Goal: Transaction & Acquisition: Subscribe to service/newsletter

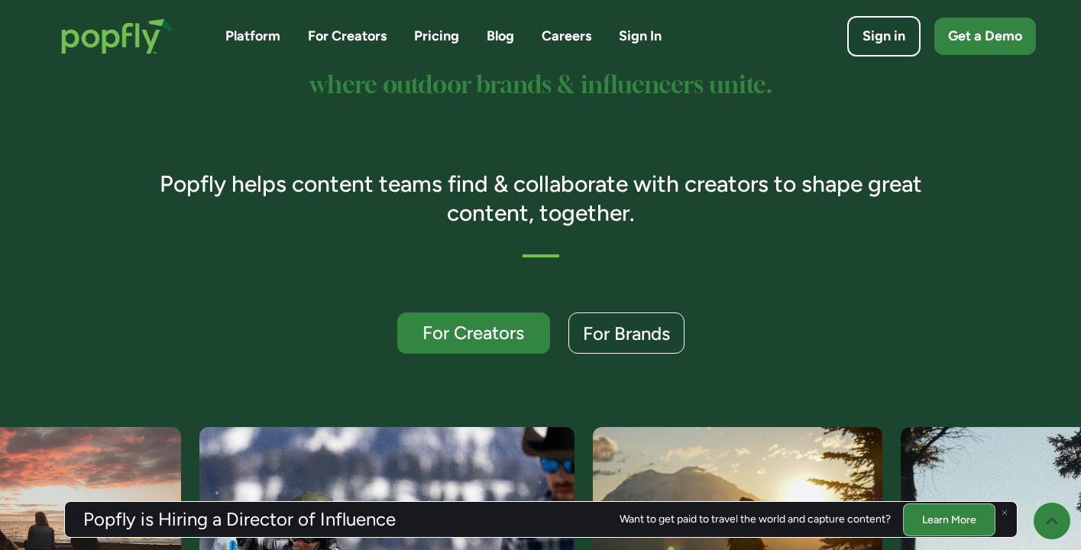
scroll to position [299, 0]
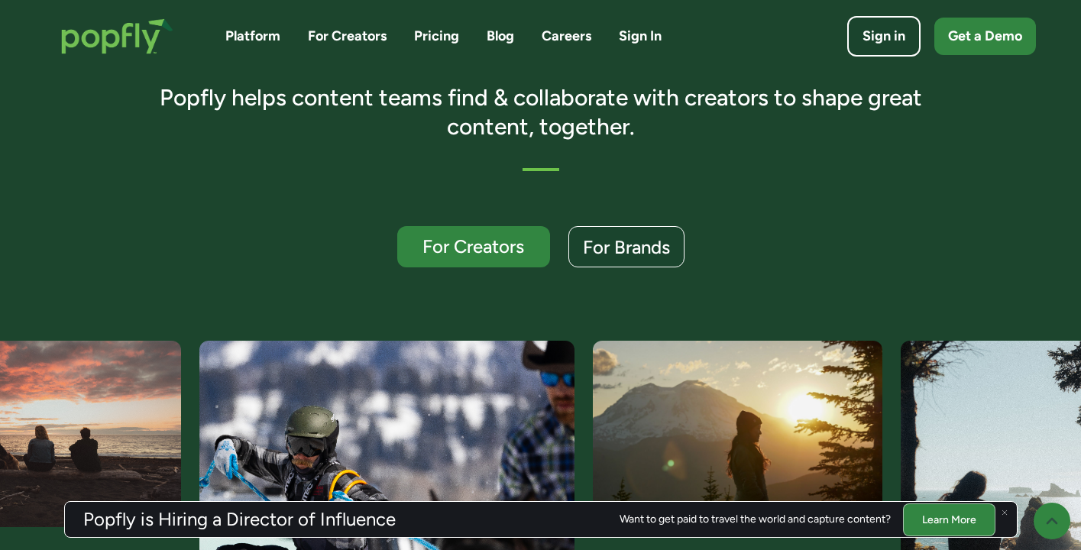
click at [1007, 511] on img at bounding box center [1004, 512] width 6 height 6
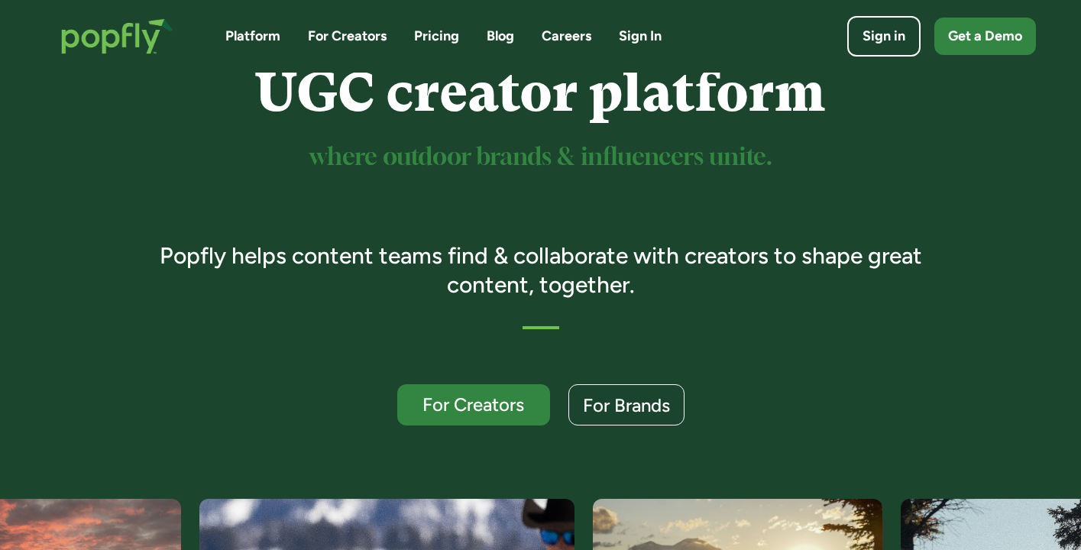
scroll to position [82, 0]
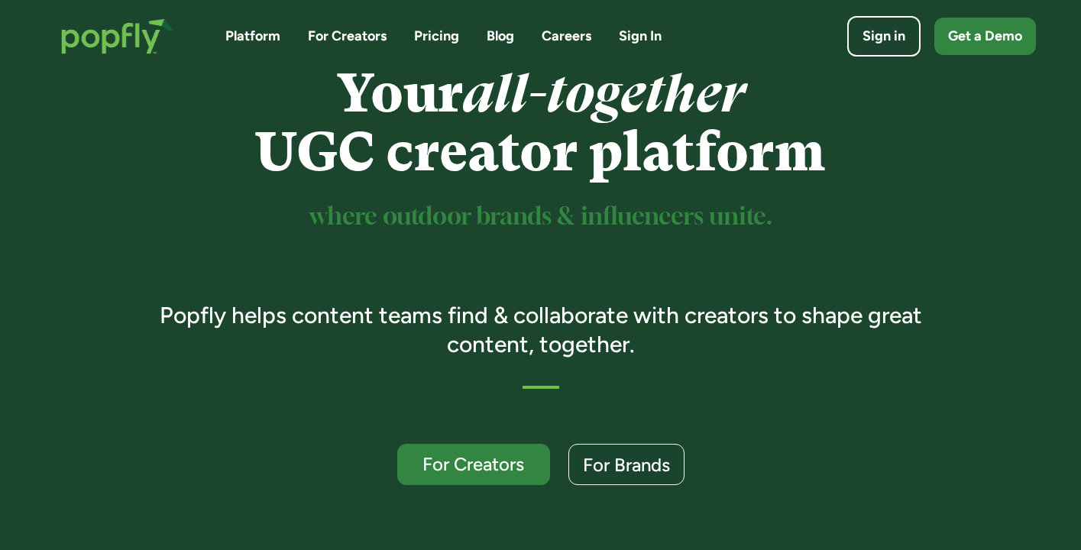
click at [442, 34] on link "Pricing" at bounding box center [436, 36] width 45 height 19
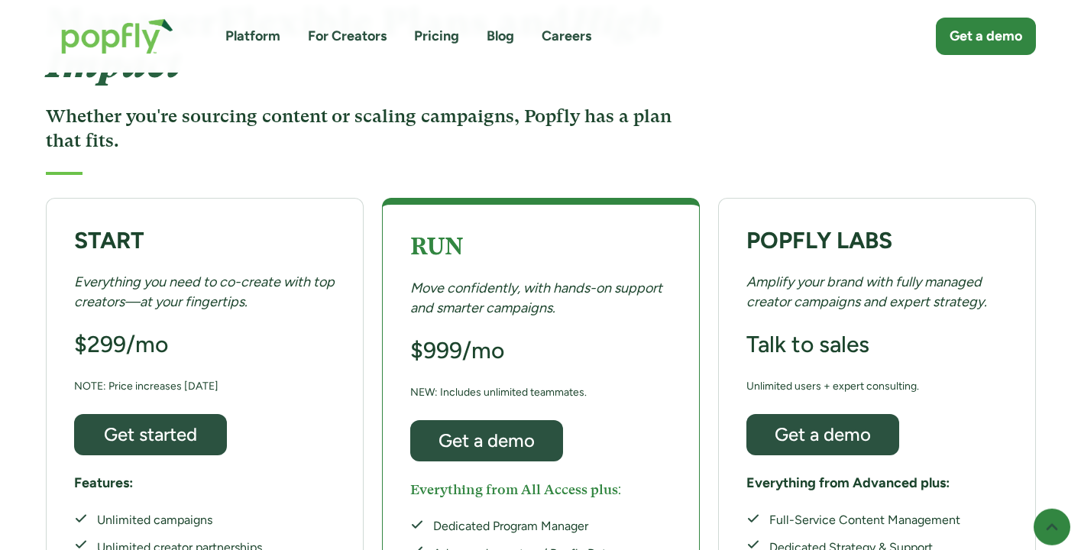
scroll to position [189, 0]
